Goal: Entertainment & Leisure: Consume media (video, audio)

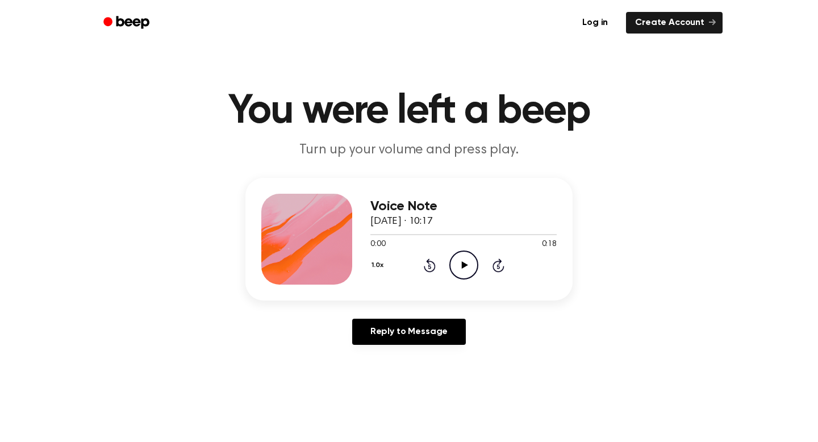
click at [476, 264] on icon "Play Audio" at bounding box center [463, 265] width 29 height 29
click at [461, 272] on icon "Play Audio" at bounding box center [463, 265] width 29 height 29
click at [465, 265] on icon at bounding box center [464, 264] width 6 height 7
click at [465, 260] on icon "Play Audio" at bounding box center [463, 265] width 29 height 29
click at [473, 266] on icon "Play Audio" at bounding box center [463, 265] width 29 height 29
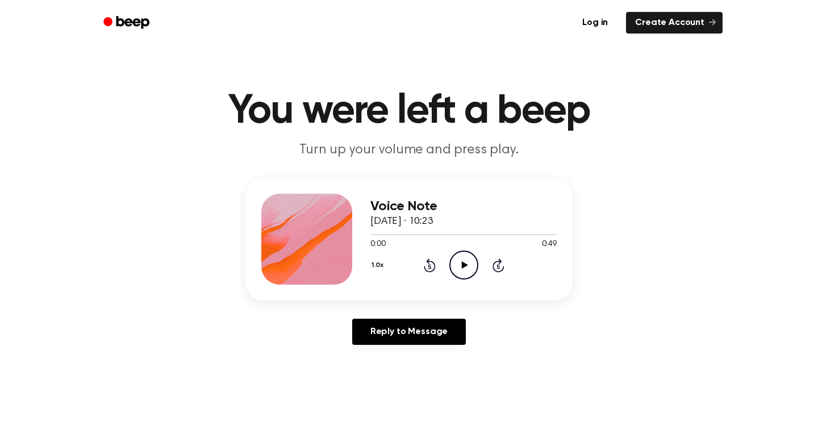
click at [461, 267] on icon "Play Audio" at bounding box center [463, 265] width 29 height 29
click at [458, 263] on icon "Pause Audio" at bounding box center [463, 265] width 29 height 29
